Goal: Task Accomplishment & Management: Use online tool/utility

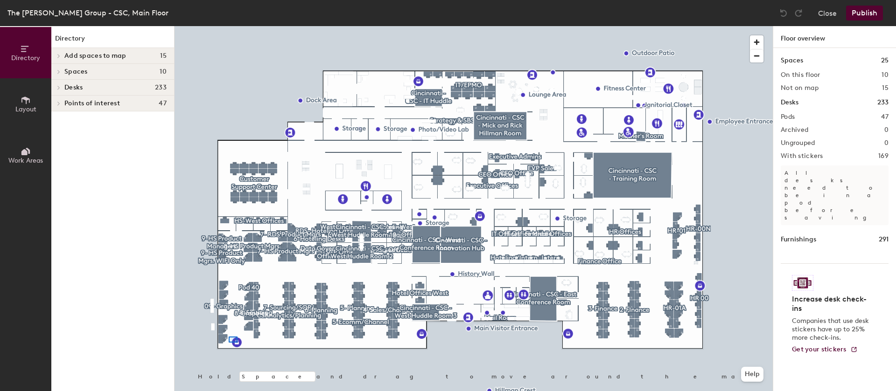
click at [229, 26] on div at bounding box center [473, 26] width 598 height 0
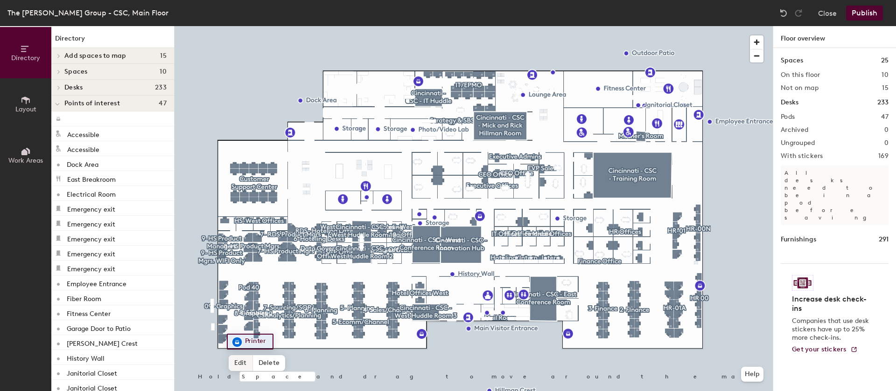
click at [239, 365] on span "Edit" at bounding box center [241, 363] width 24 height 16
click at [257, 363] on span "Done" at bounding box center [253, 363] width 28 height 16
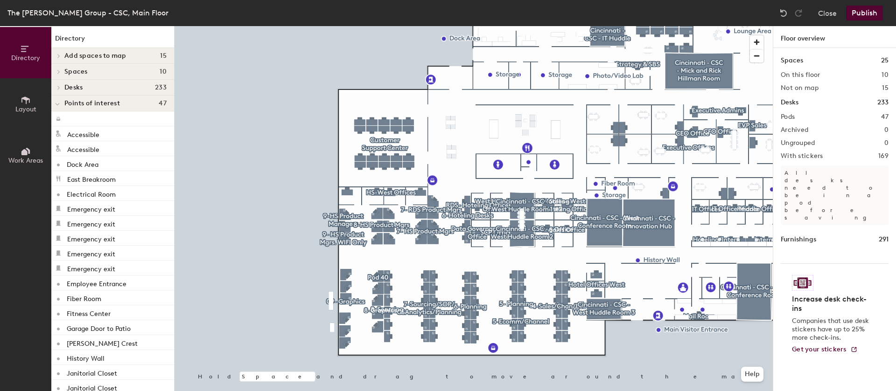
click at [870, 13] on button "Publish" at bounding box center [864, 13] width 37 height 15
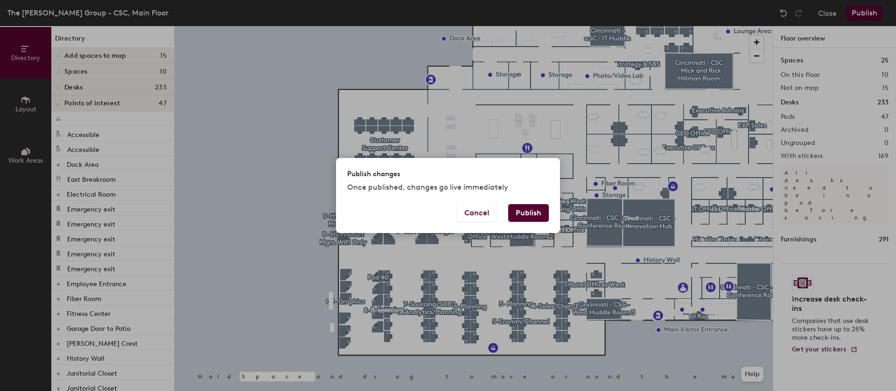
click at [525, 208] on button "Publish" at bounding box center [528, 213] width 41 height 18
